Goal: Navigation & Orientation: Find specific page/section

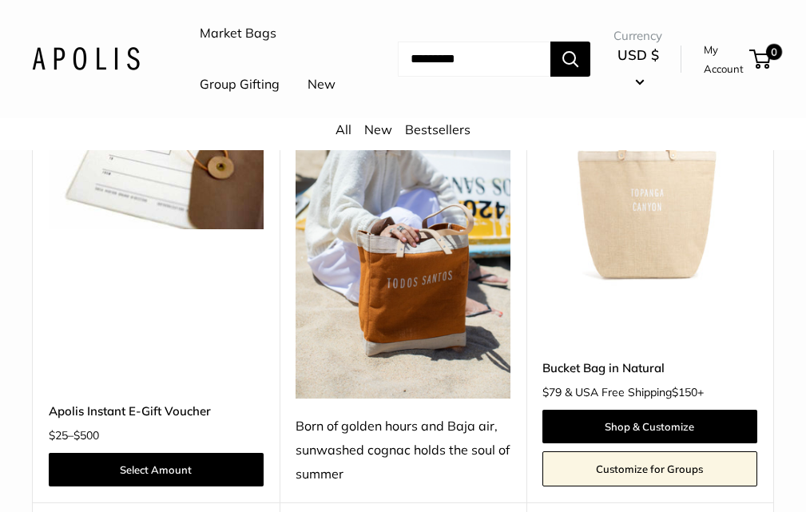
scroll to position [316, 0]
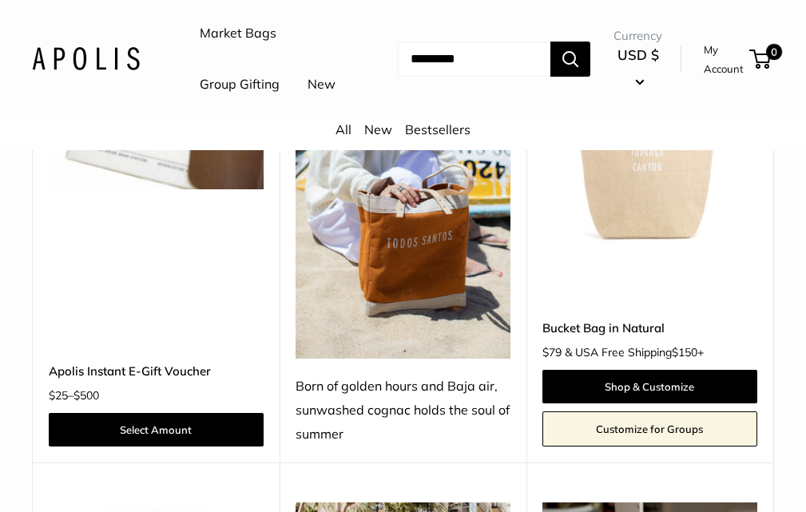
click at [379, 137] on link "New" at bounding box center [378, 129] width 28 height 16
